Goal: Task Accomplishment & Management: Use online tool/utility

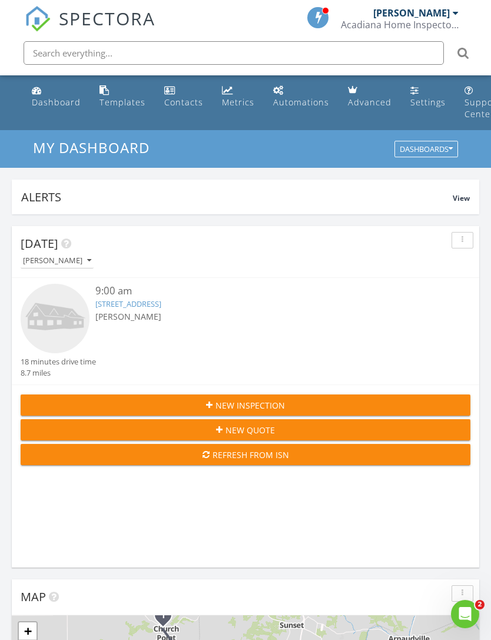
click at [141, 307] on link "222 Treescape Dr, Lafayette, LA 70508" at bounding box center [128, 303] width 66 height 11
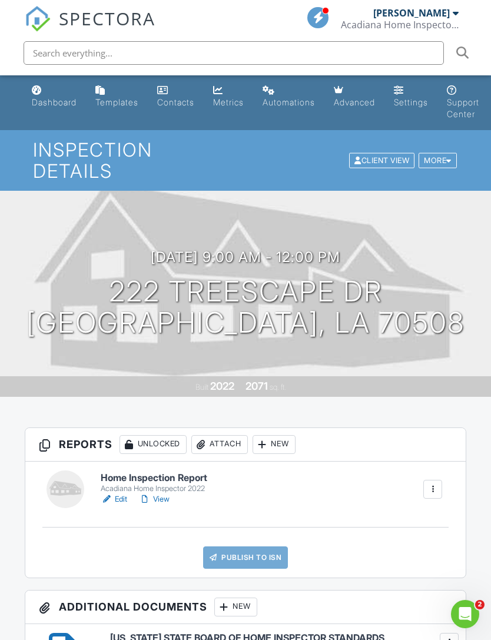
click at [122, 493] on link "Edit" at bounding box center [114, 499] width 26 height 12
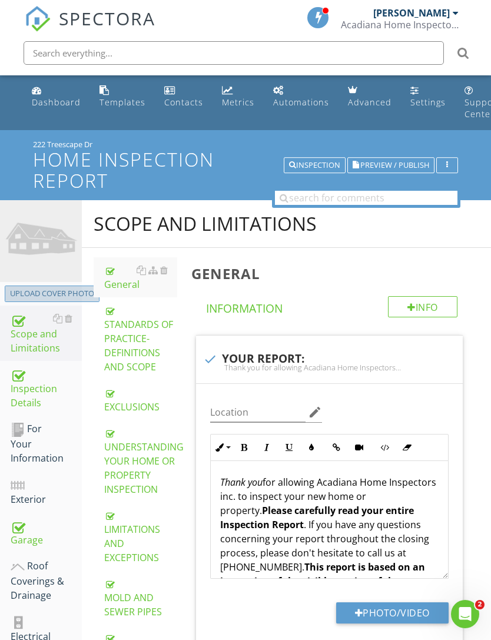
click at [55, 293] on div "Upload cover photo" at bounding box center [52, 294] width 84 height 12
